Goal: Task Accomplishment & Management: Manage account settings

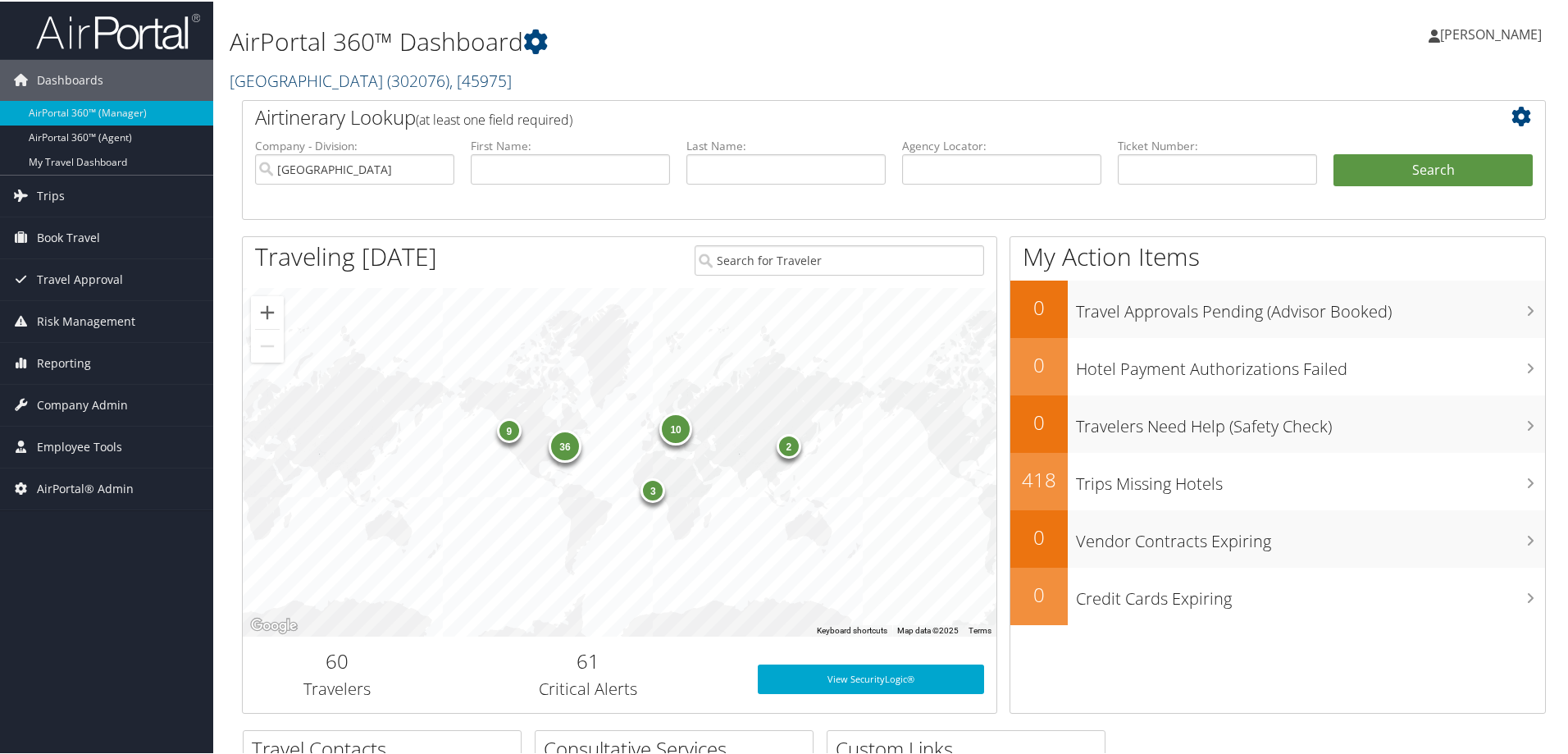
click at [339, 86] on link "Temple University ( 302076 ) , [ 45975 ]" at bounding box center [371, 80] width 283 height 22
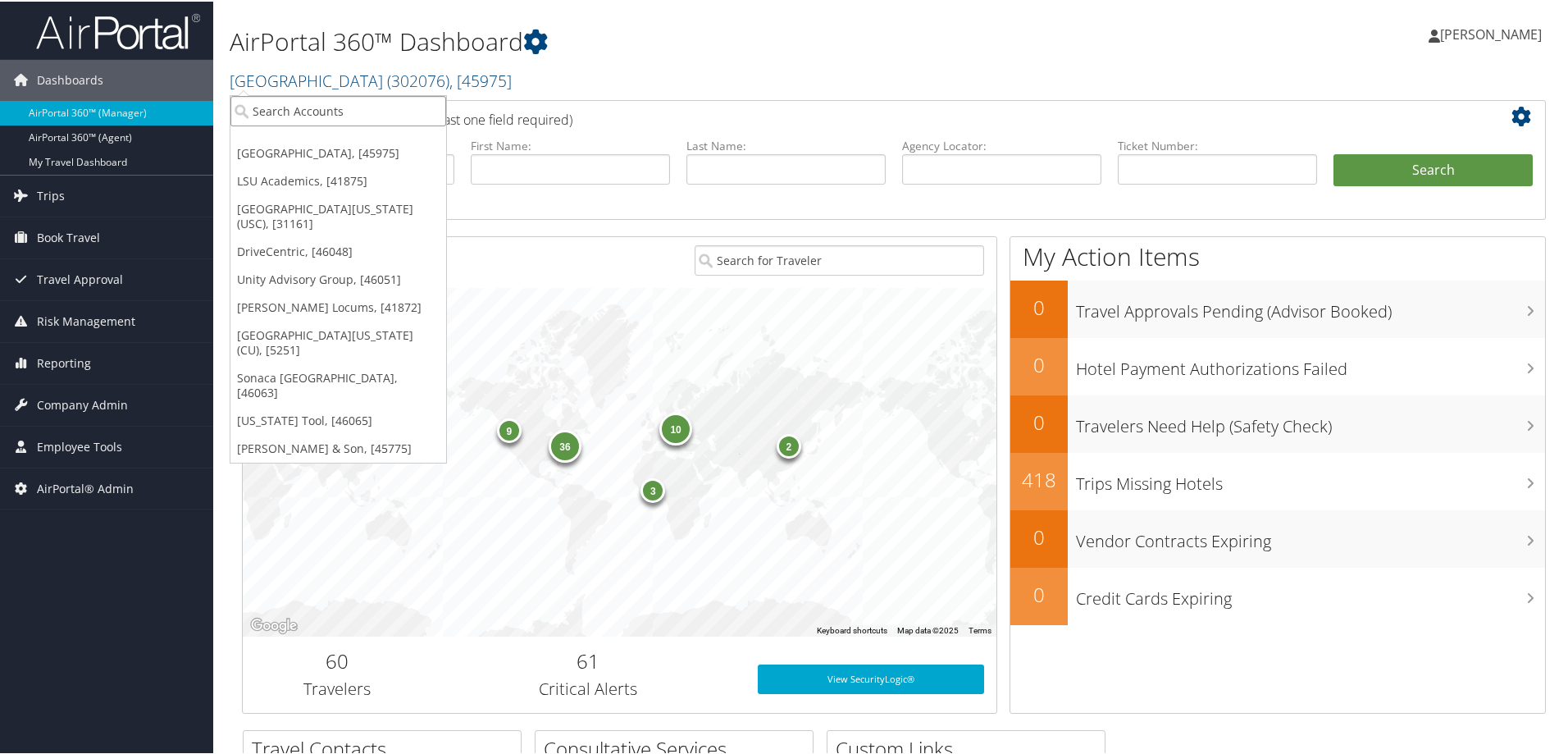
click at [322, 108] on input "search" at bounding box center [338, 109] width 216 height 30
type input "5"
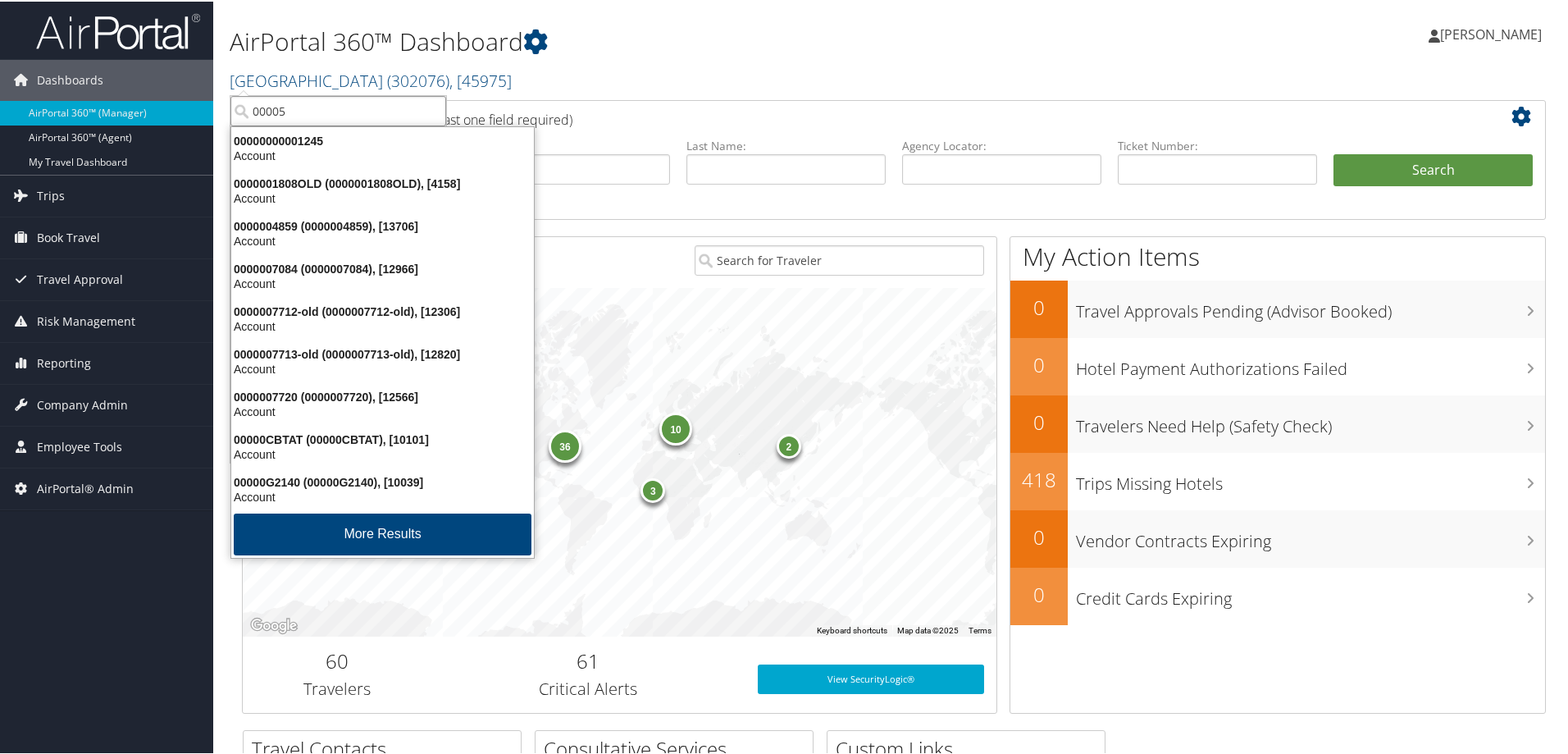
type input "00005v"
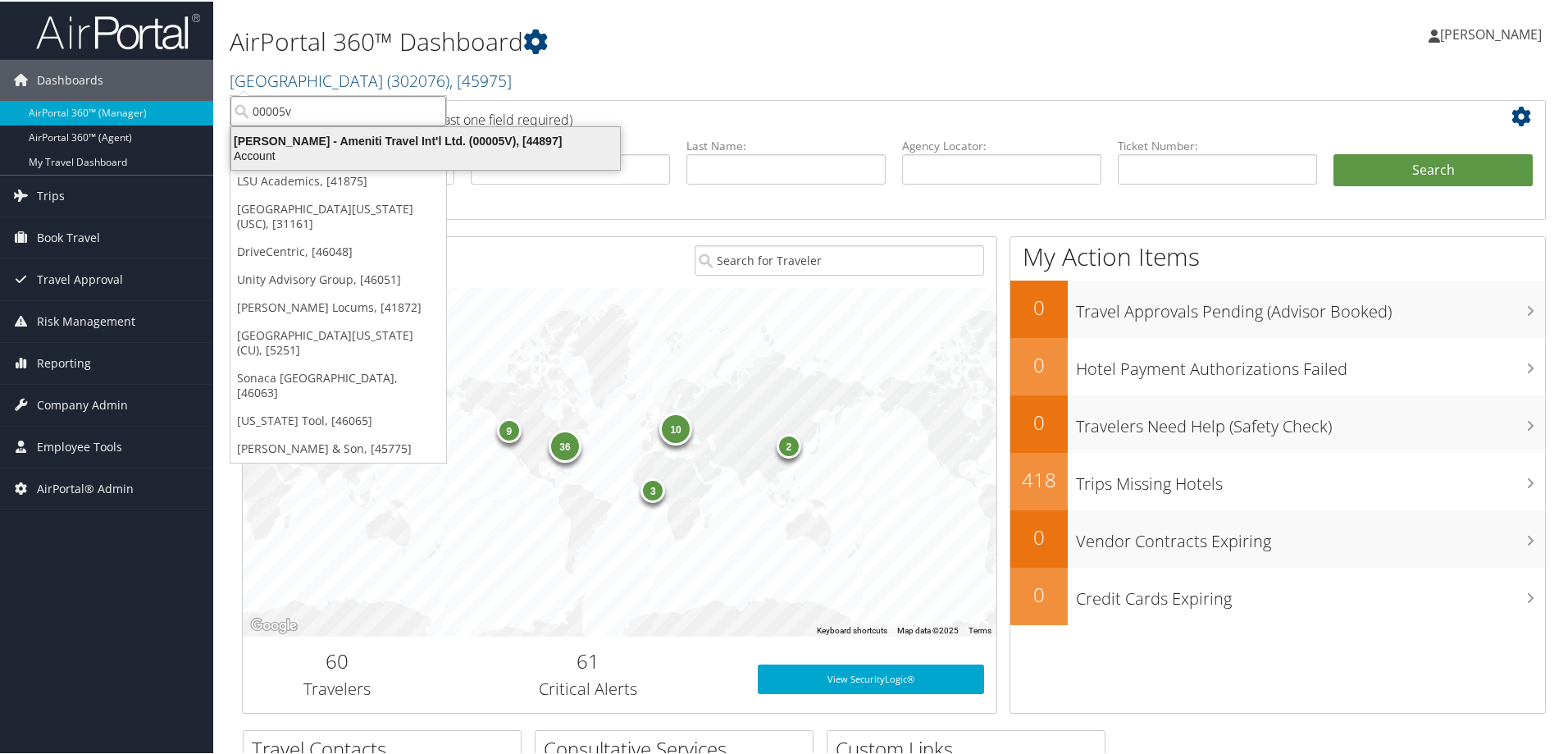
click at [316, 141] on div "Vince Ayarza - Ameniti Travel Int'l Ltd. (00005V), [44897]" at bounding box center [426, 139] width 409 height 15
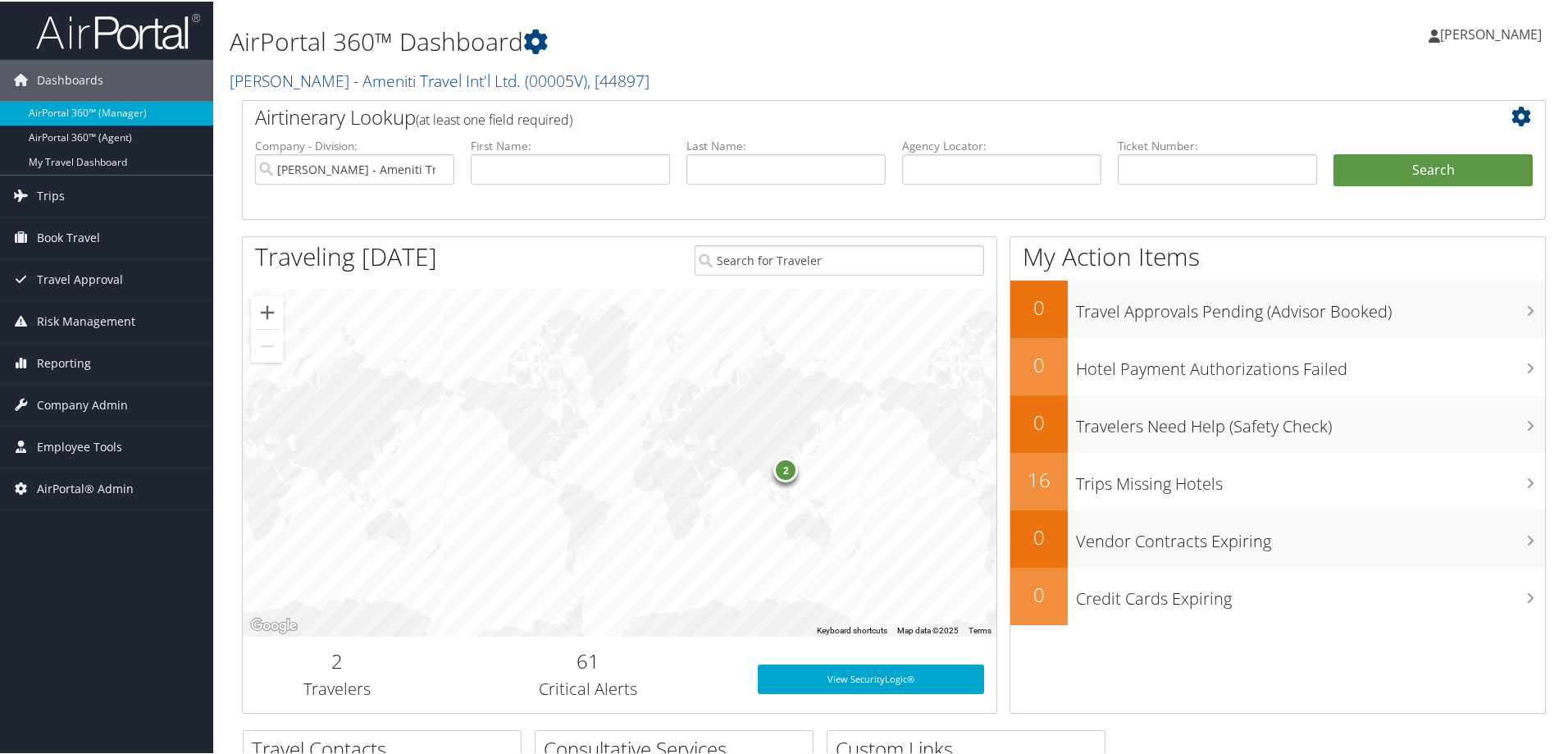
click at [1004, 28] on h1 "AirPortal 360™ Dashboard" at bounding box center [673, 40] width 886 height 35
click at [1256, 44] on div "[PERSON_NAME] [PERSON_NAME] My Settings Travel Agency Contacts Log Consulting T…" at bounding box center [1312, 40] width 525 height 64
click at [1172, 51] on div "[PERSON_NAME] [PERSON_NAME] My Settings Travel Agency Contacts Log Consulting T…" at bounding box center [1312, 40] width 525 height 64
click at [1137, 28] on div "[PERSON_NAME] [PERSON_NAME] My Settings Travel Agency Contacts Log Consulting T…" at bounding box center [1312, 40] width 525 height 64
click at [1002, 52] on h1 "AirPortal 360™ Dashboard" at bounding box center [673, 40] width 886 height 35
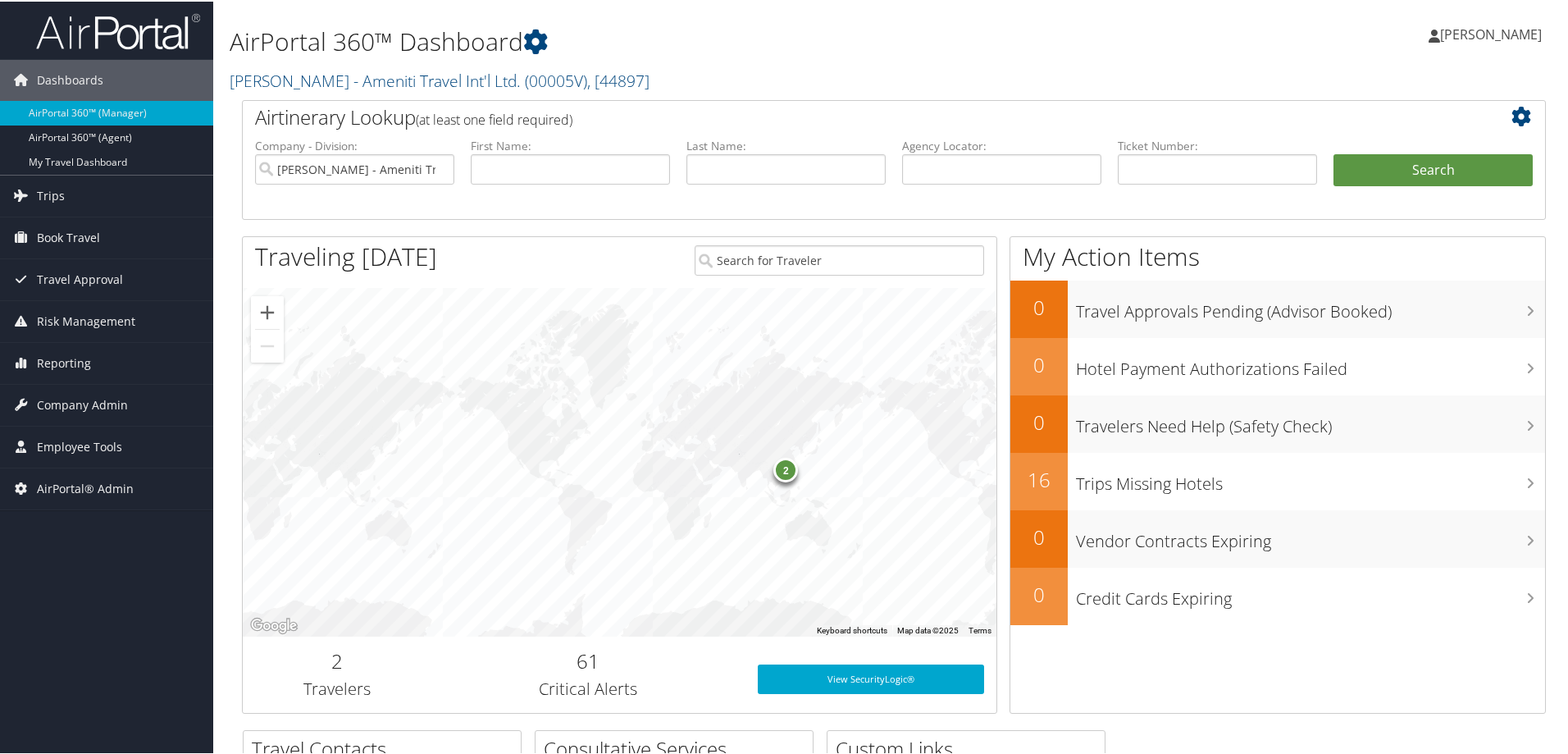
click at [1050, 51] on div "[PERSON_NAME] [PERSON_NAME] My Settings Travel Agency Contacts Log Consulting T…" at bounding box center [1312, 40] width 525 height 64
click at [1055, 34] on div "[PERSON_NAME] [PERSON_NAME] My Settings Travel Agency Contacts Log Consulting T…" at bounding box center [1312, 40] width 525 height 64
click at [1028, 31] on h1 "AirPortal 360™ Dashboard" at bounding box center [673, 40] width 886 height 35
click at [1035, 62] on div "AirPortal 360™ Dashboard [PERSON_NAME] - Ameniti Travel Int'l Ltd. ( 00005V ) ,…" at bounding box center [673, 50] width 886 height 83
click at [1038, 50] on h1 "AirPortal 360™ Dashboard" at bounding box center [673, 40] width 886 height 35
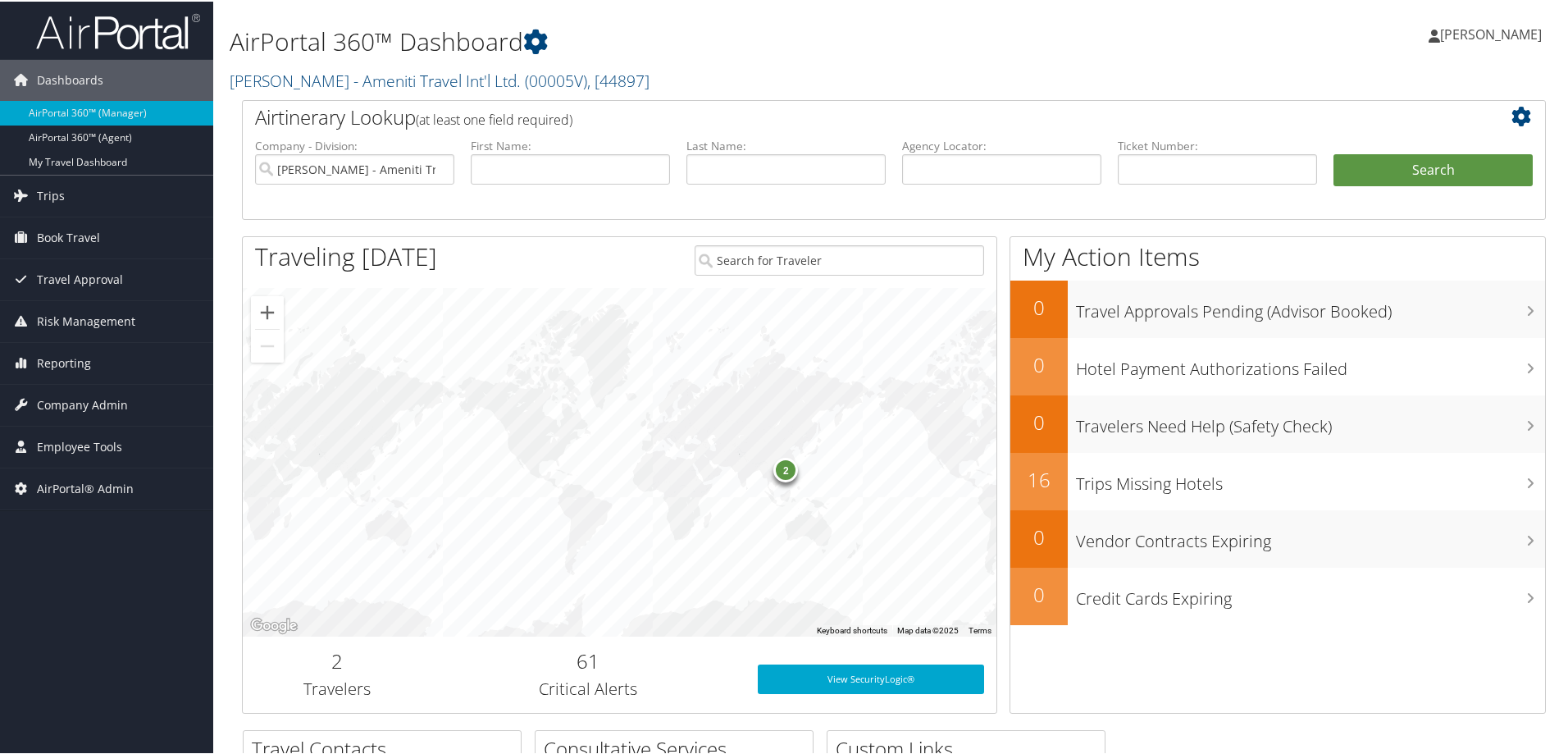
drag, startPoint x: 1407, startPoint y: 12, endPoint x: 1536, endPoint y: 36, distance: 131.2
click at [1536, 36] on ul "[PERSON_NAME] [PERSON_NAME]" at bounding box center [1485, 33] width 148 height 50
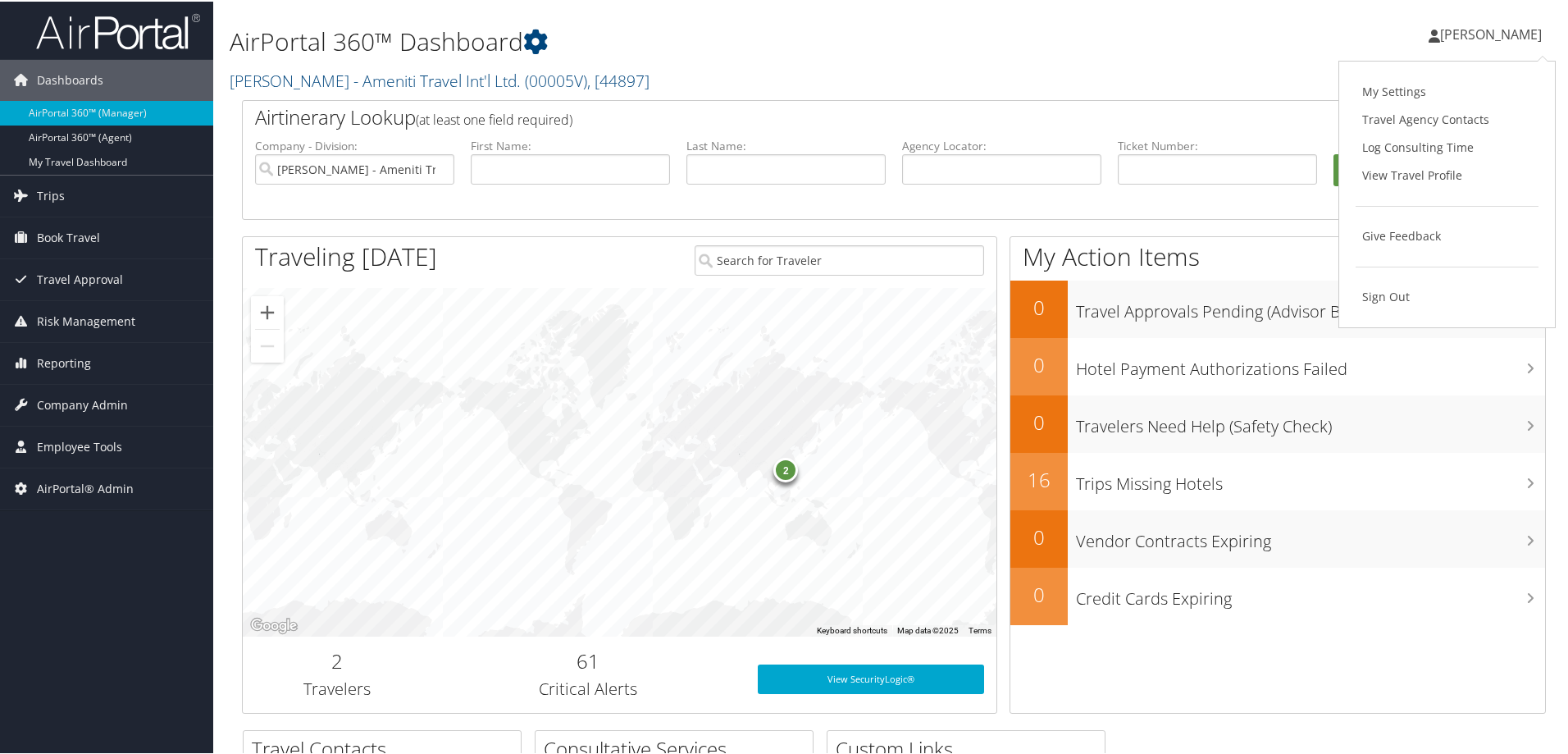
click at [1074, 29] on div "[PERSON_NAME] [PERSON_NAME] My Settings Travel Agency Contacts Log Consulting T…" at bounding box center [1312, 40] width 525 height 64
